Goal: Check status

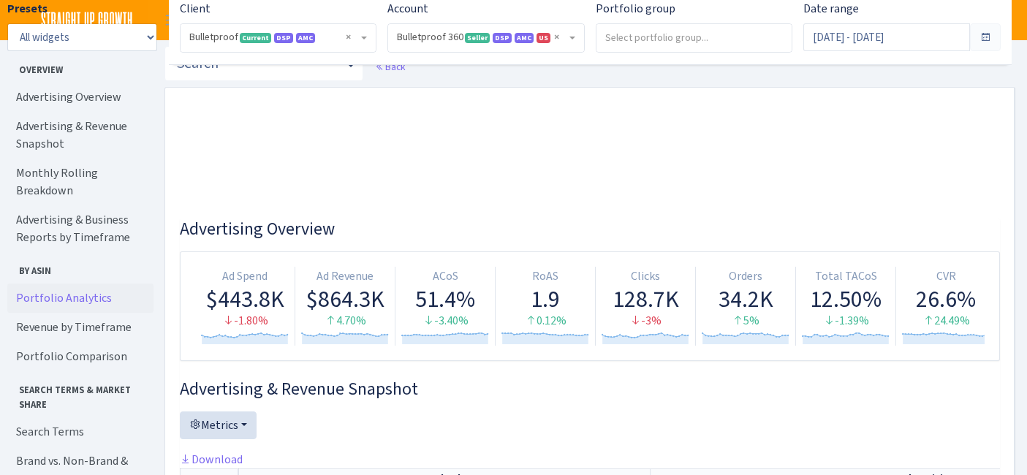
select select "3235730245795869"
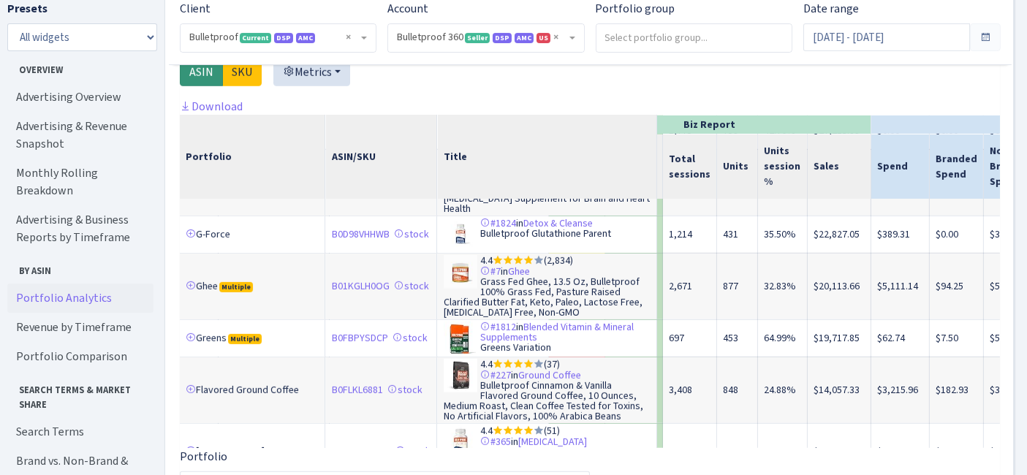
scroll to position [649, 115]
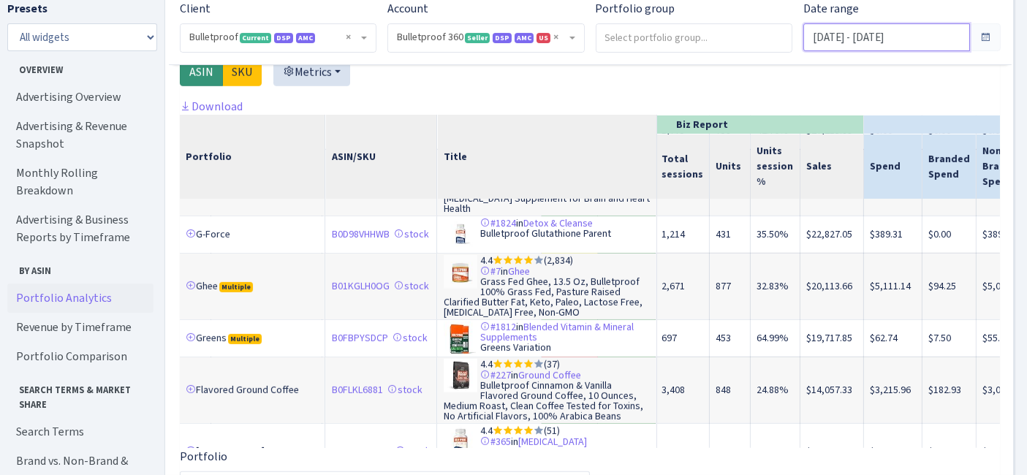
click at [874, 49] on input "[DATE] - [DATE]" at bounding box center [886, 37] width 166 height 28
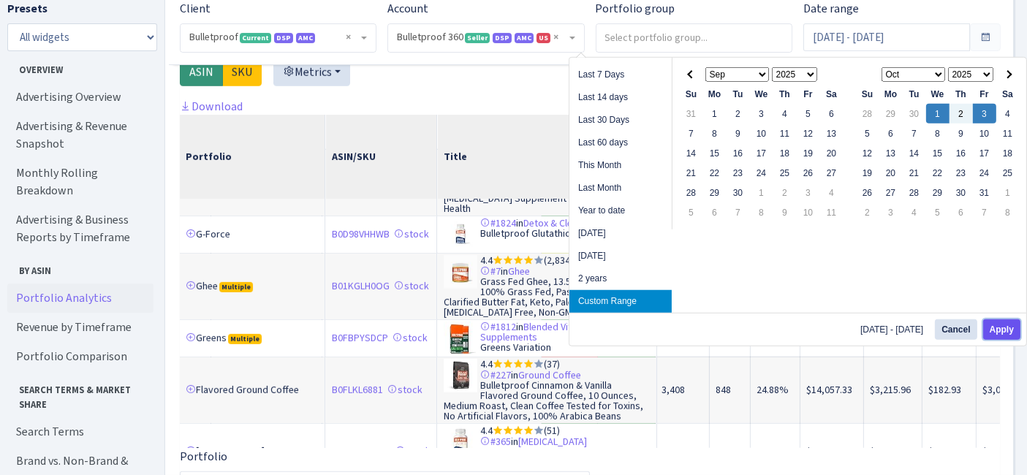
click at [1011, 322] on button "Apply" at bounding box center [1001, 329] width 37 height 20
type input "[DATE] - [DATE]"
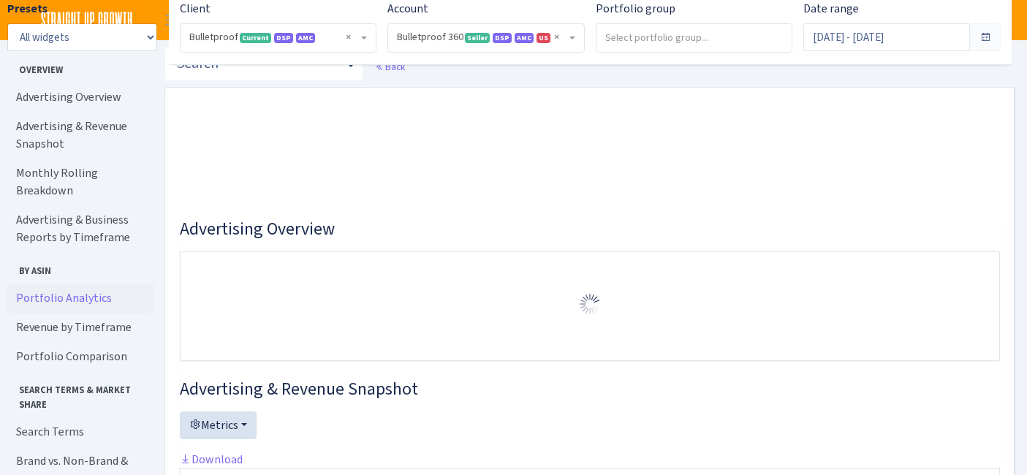
select select "3235730245795869"
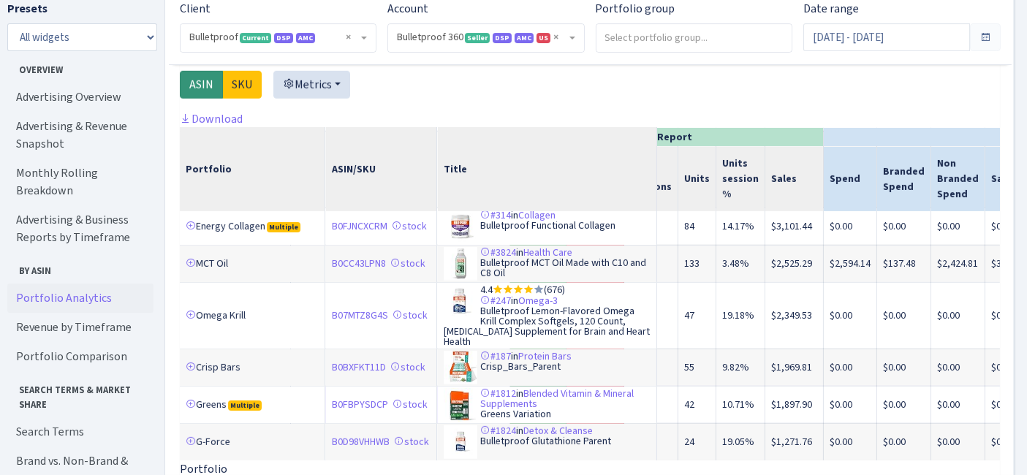
scroll to position [418, 147]
